Goal: Find contact information: Find contact information

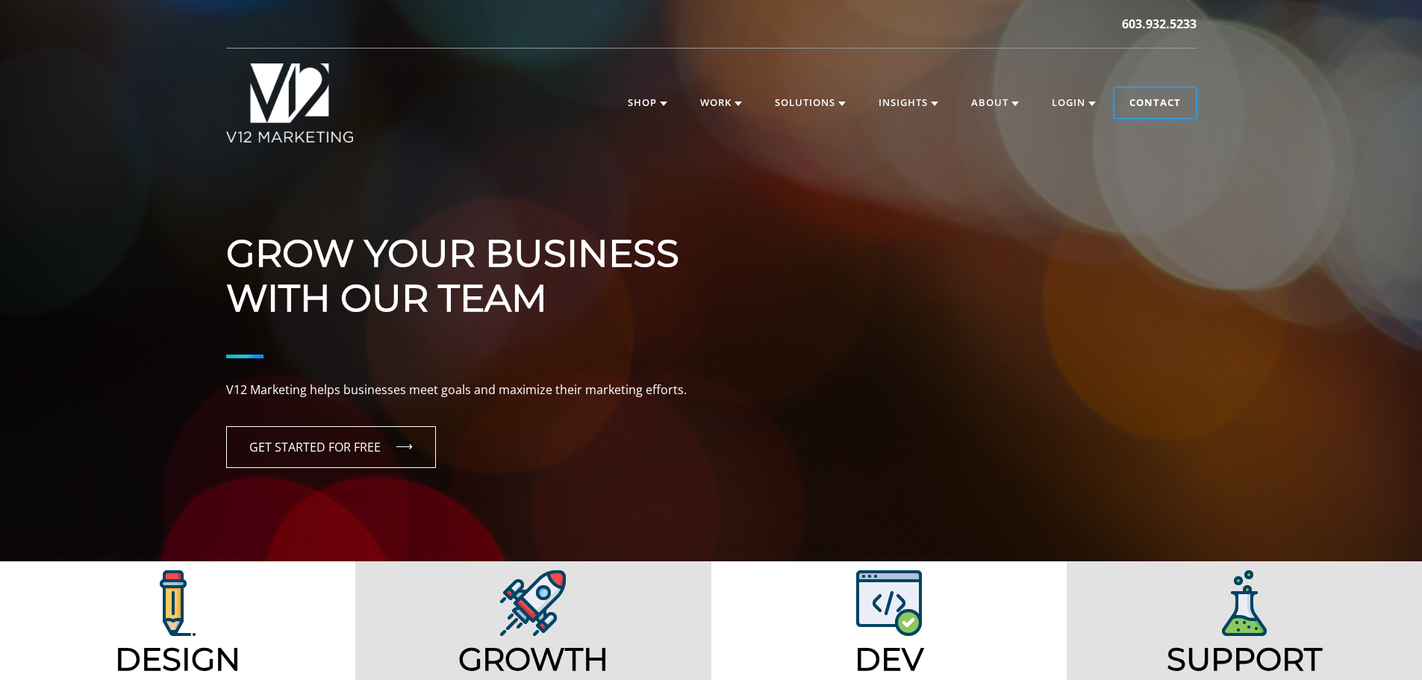
click at [1146, 105] on link "Contact" at bounding box center [1154, 103] width 81 height 30
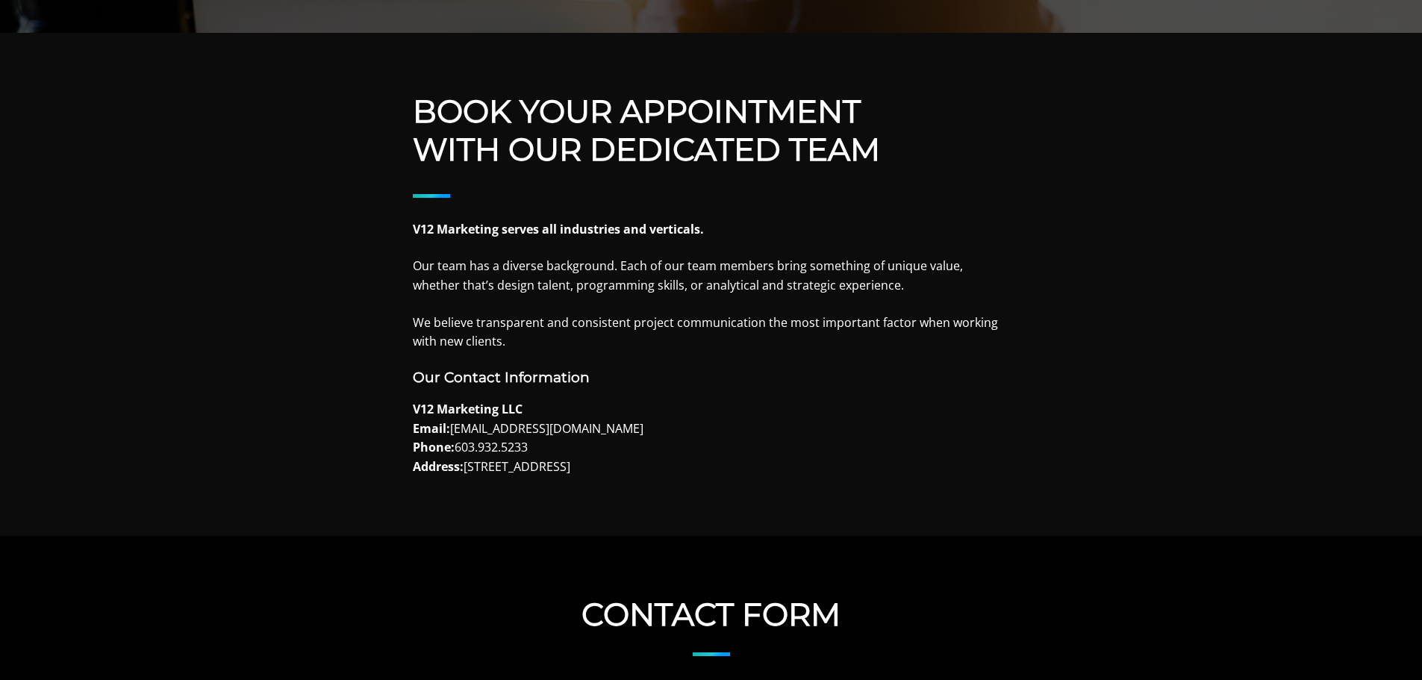
scroll to position [597, 0]
